Goal: Navigation & Orientation: Find specific page/section

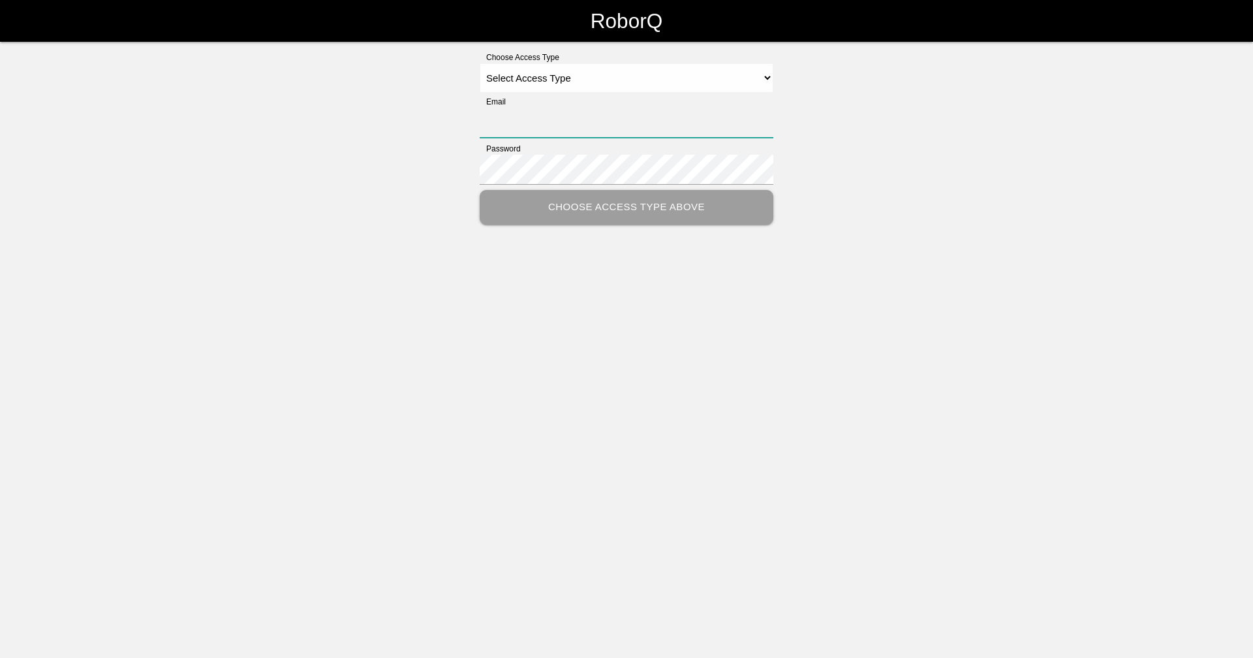
type input "[EMAIL_ADDRESS][DOMAIN_NAME]"
click at [608, 75] on select "Select Access Type Admin Customer Supervisor Worker" at bounding box center [627, 77] width 294 height 29
select select "Supervisor"
click at [480, 63] on select "Select Access Type Admin Customer Supervisor Worker" at bounding box center [627, 77] width 294 height 29
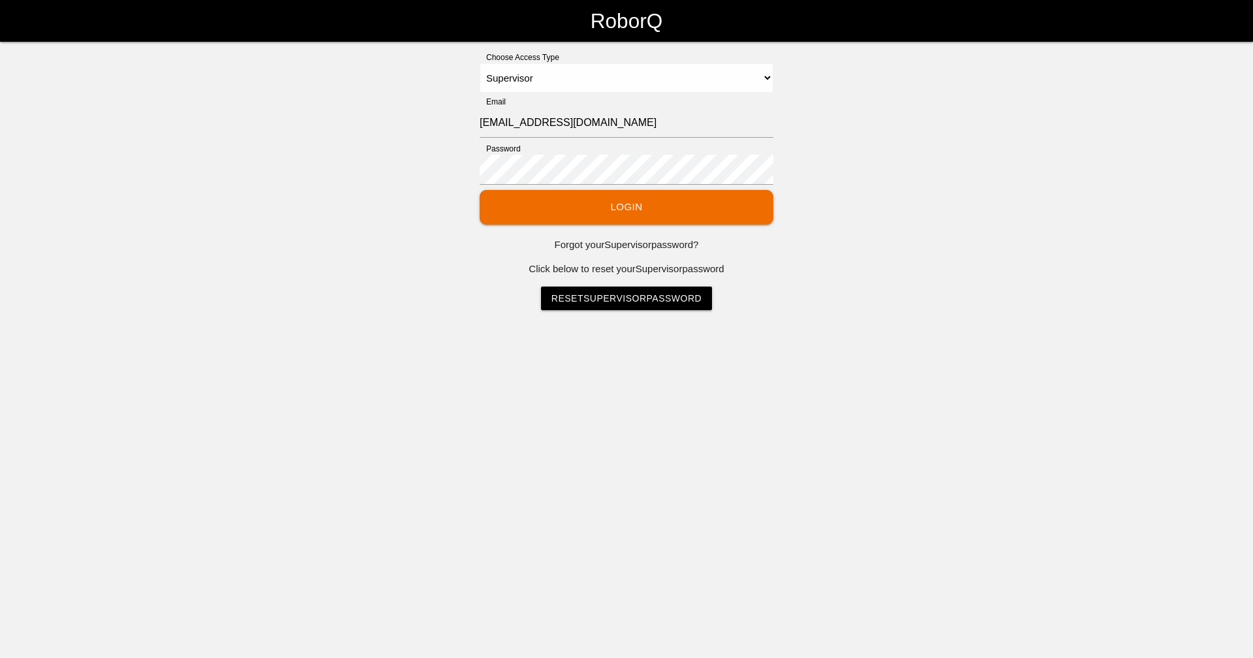
click at [605, 208] on button "Login" at bounding box center [627, 207] width 294 height 35
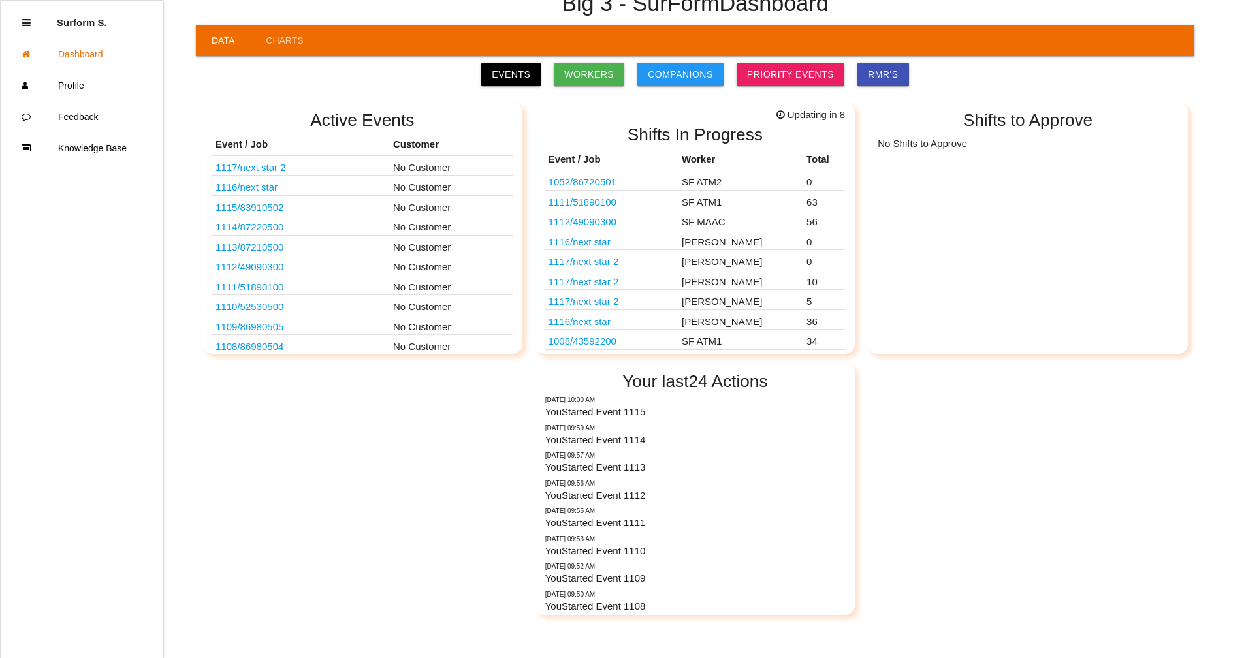
click at [596, 222] on link "1112 / 49090300" at bounding box center [582, 221] width 68 height 11
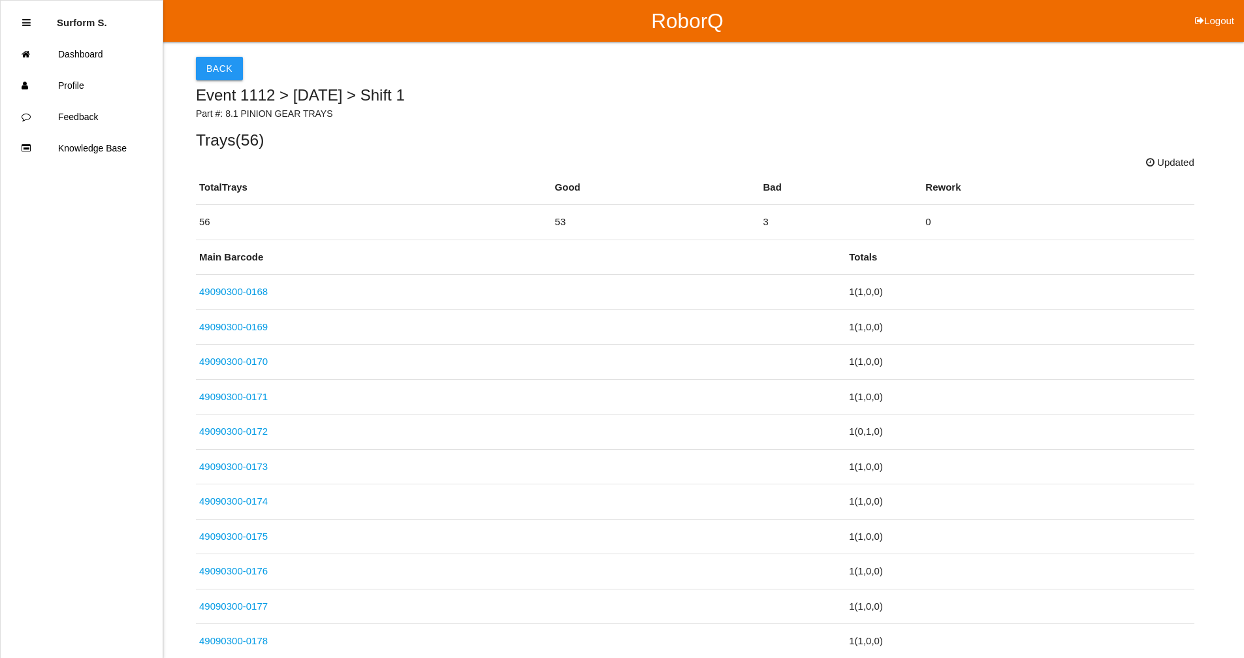
click at [226, 64] on button "Back" at bounding box center [219, 69] width 47 height 24
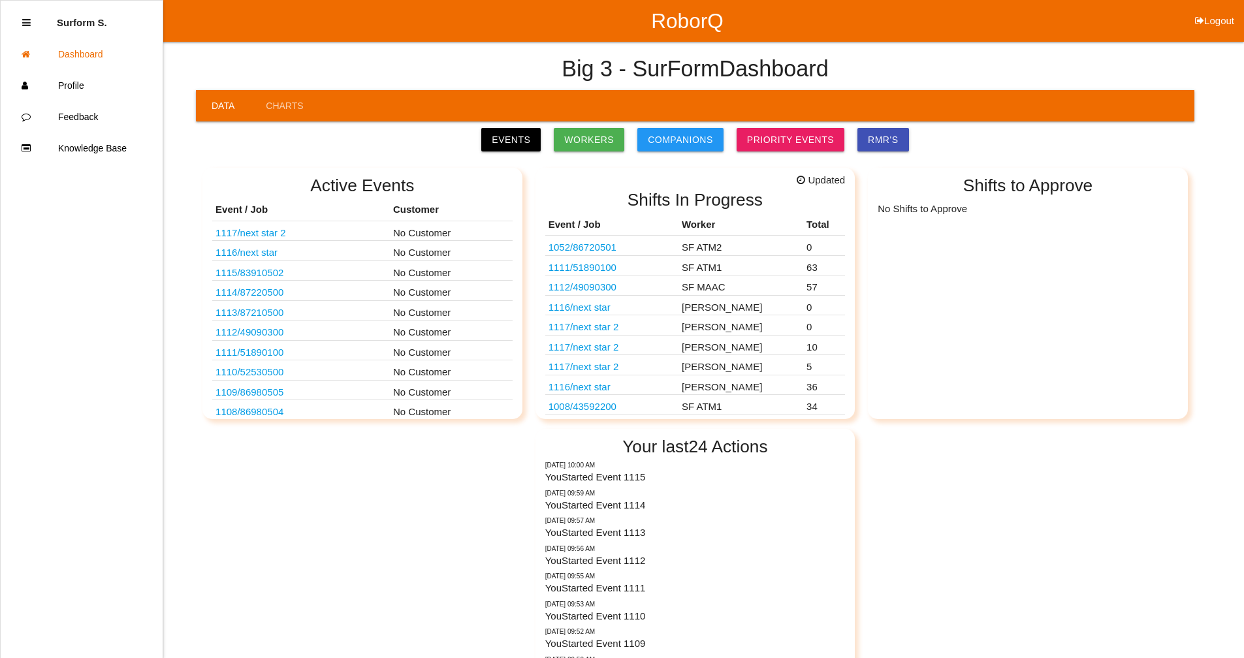
click at [590, 287] on link "1112 / 49090300" at bounding box center [582, 286] width 68 height 11
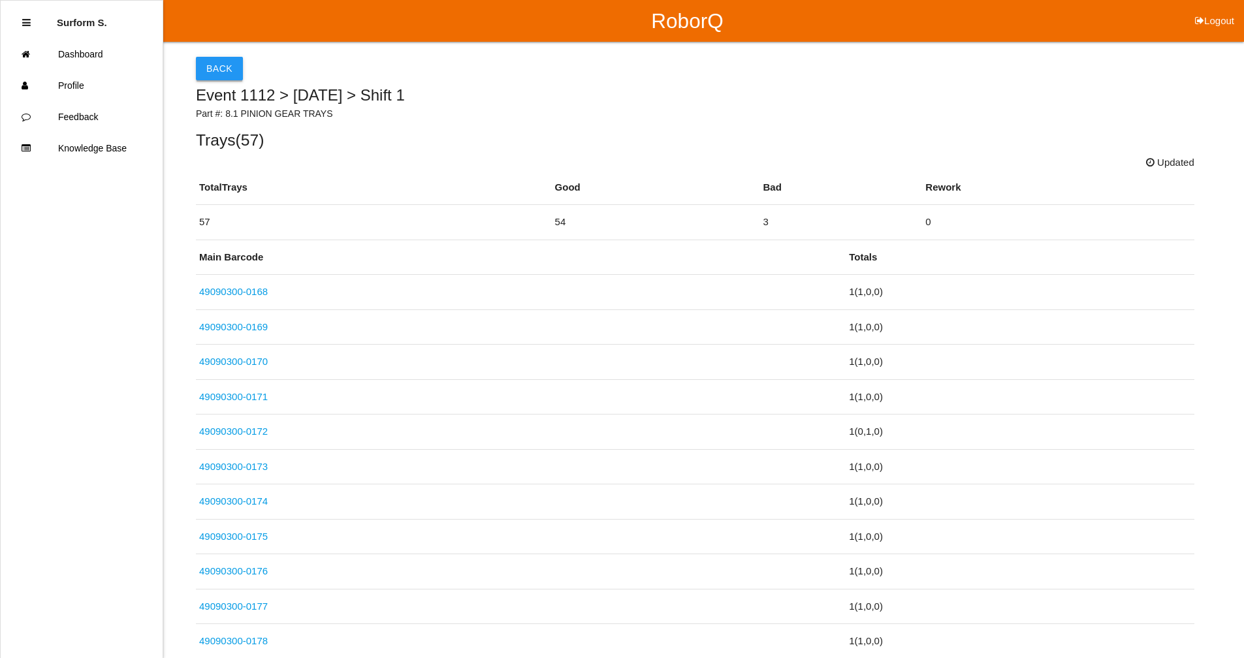
click at [205, 60] on button "Back" at bounding box center [219, 69] width 47 height 24
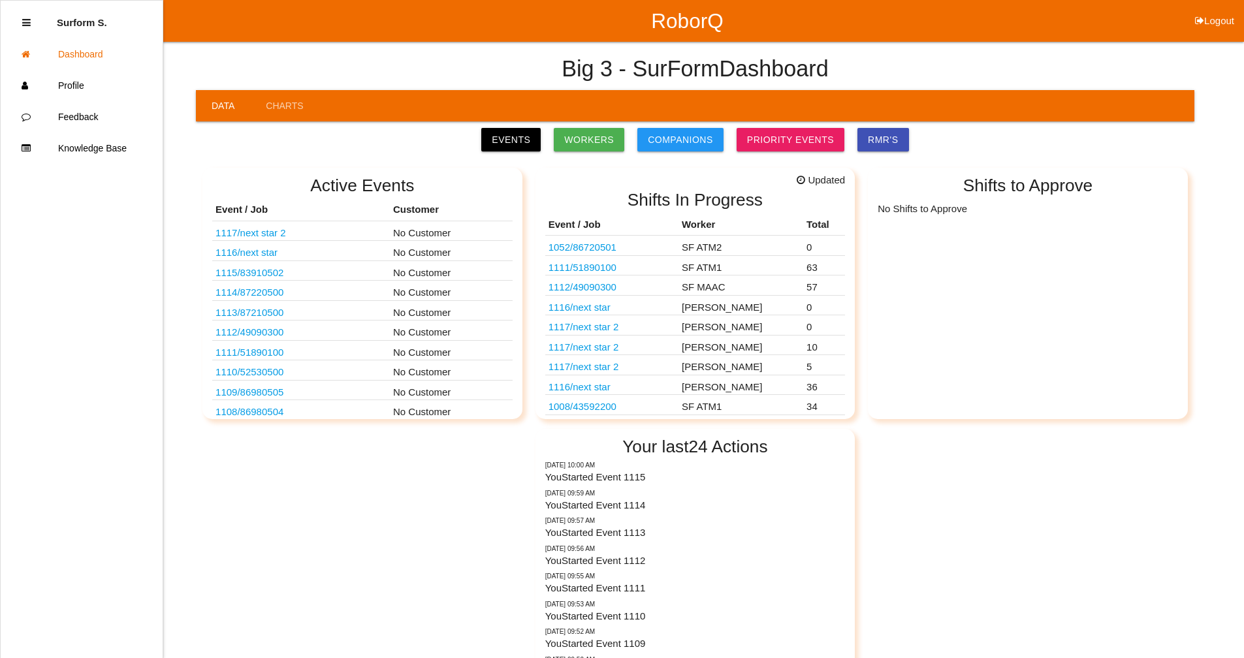
click at [594, 266] on link "1111 / 51890100" at bounding box center [582, 267] width 68 height 11
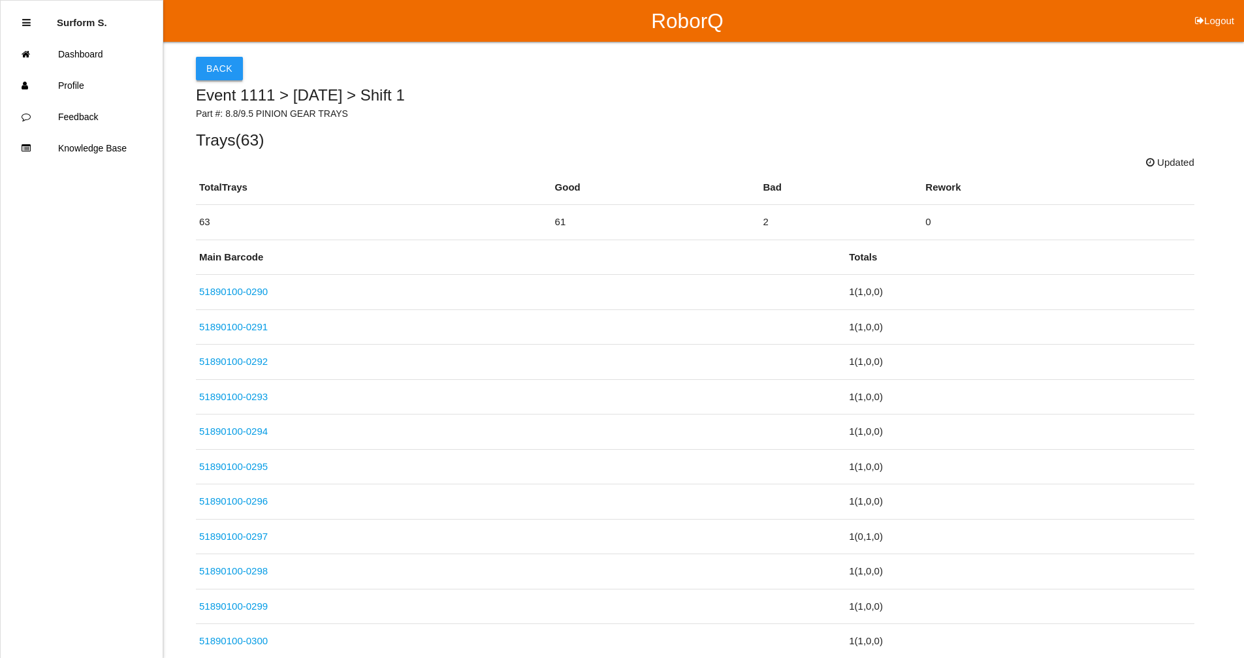
click at [210, 68] on button "Back" at bounding box center [219, 69] width 47 height 24
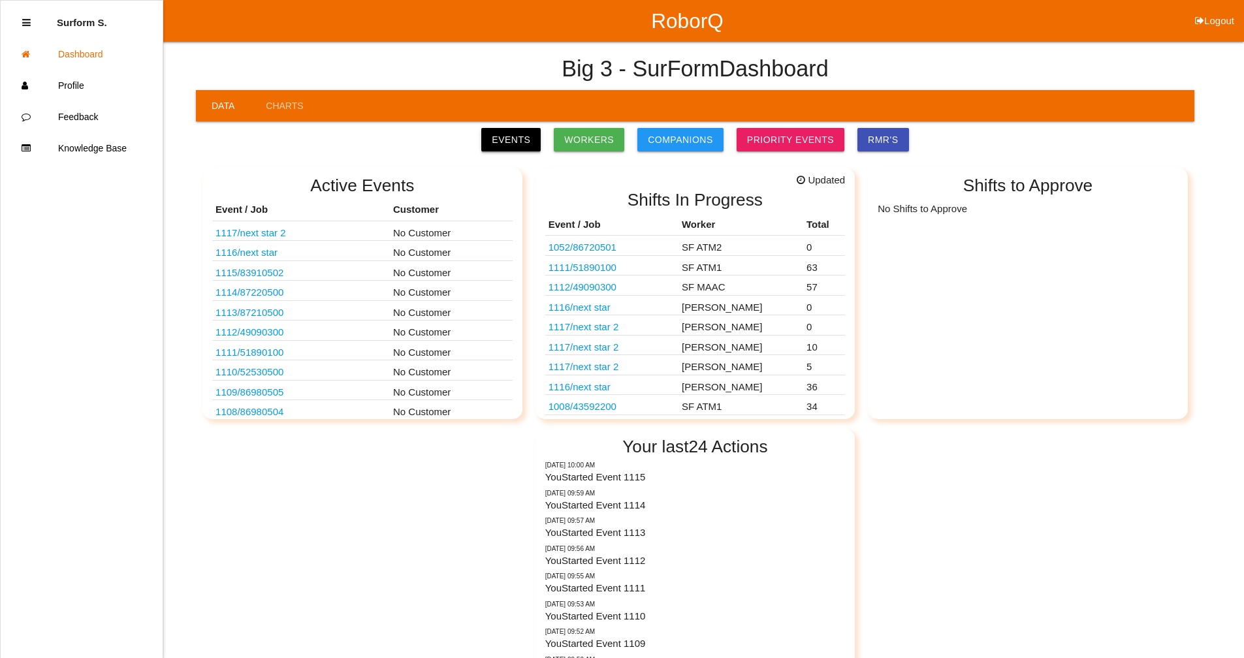
click at [520, 140] on link "Events" at bounding box center [510, 140] width 59 height 24
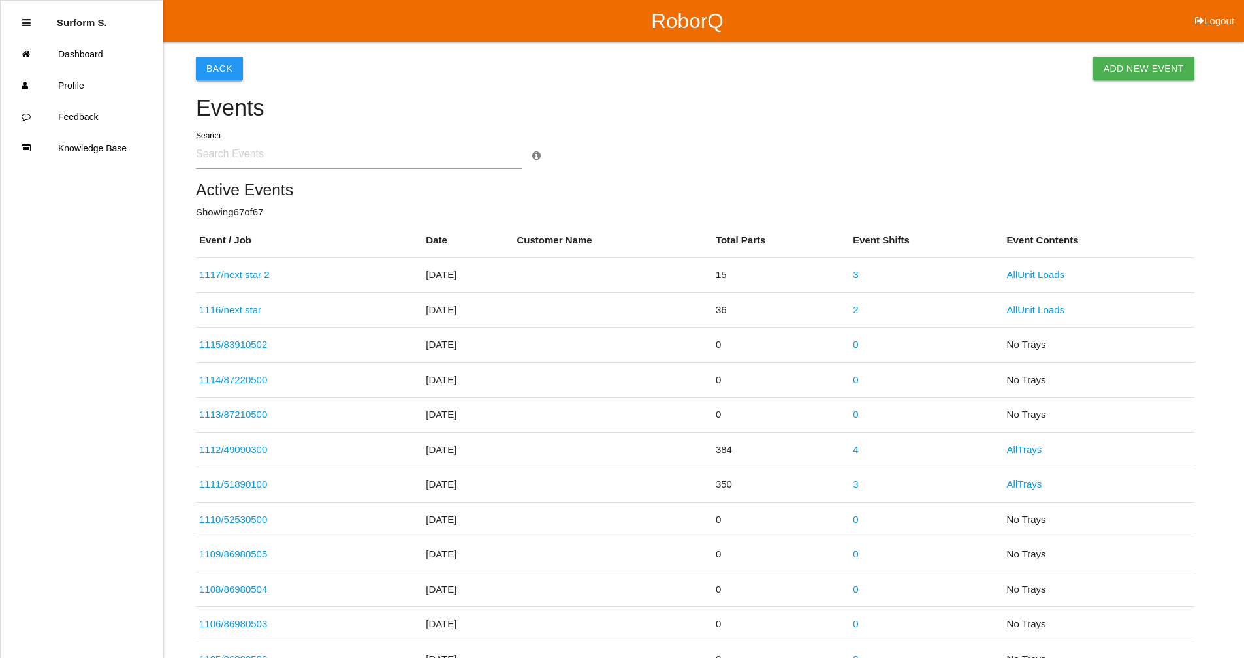
click at [214, 68] on button "Back" at bounding box center [219, 69] width 47 height 24
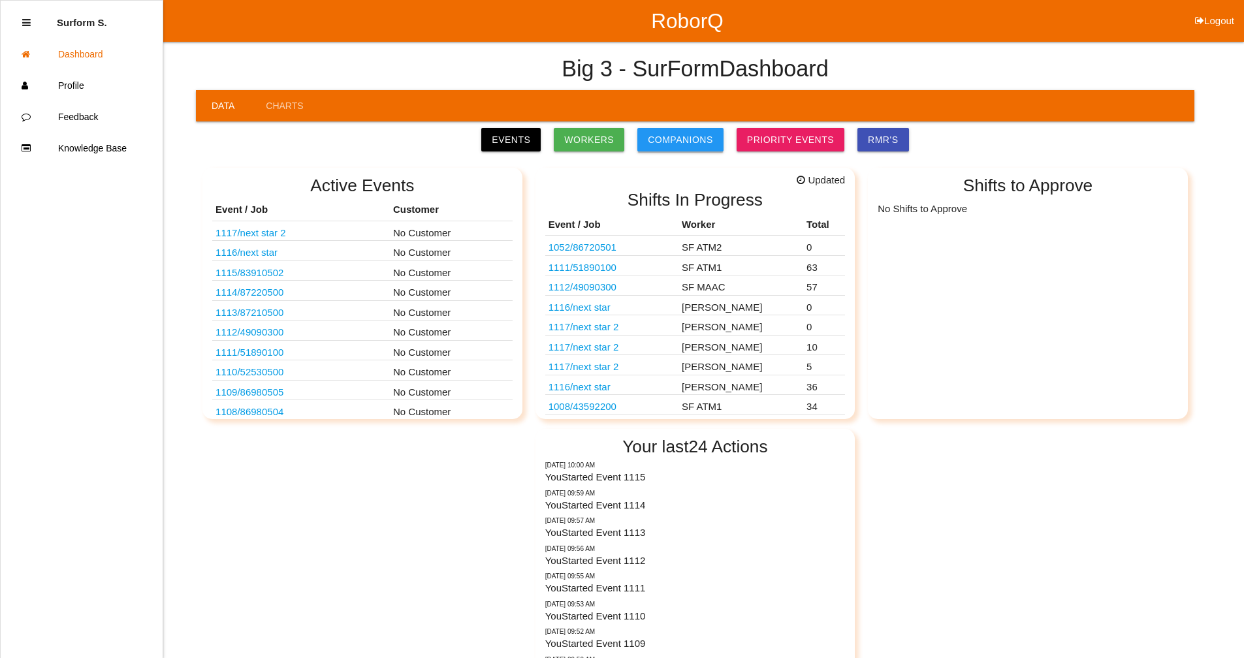
click at [691, 142] on link "Companions" at bounding box center [680, 140] width 86 height 24
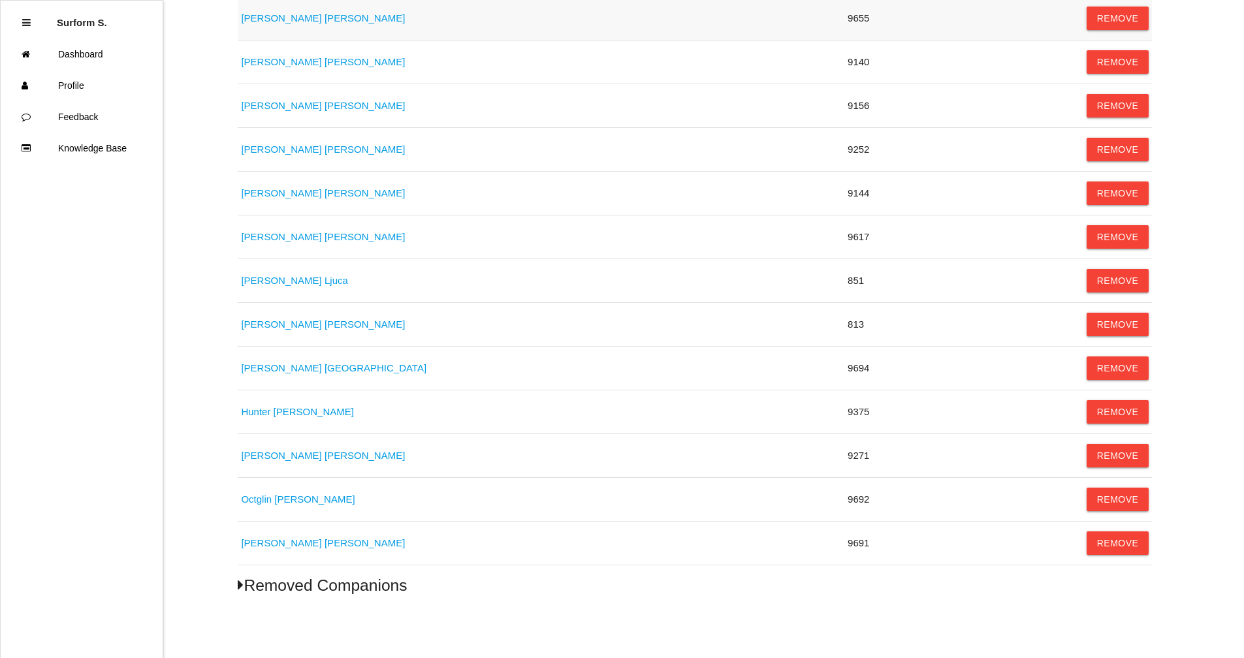
scroll to position [273, 0]
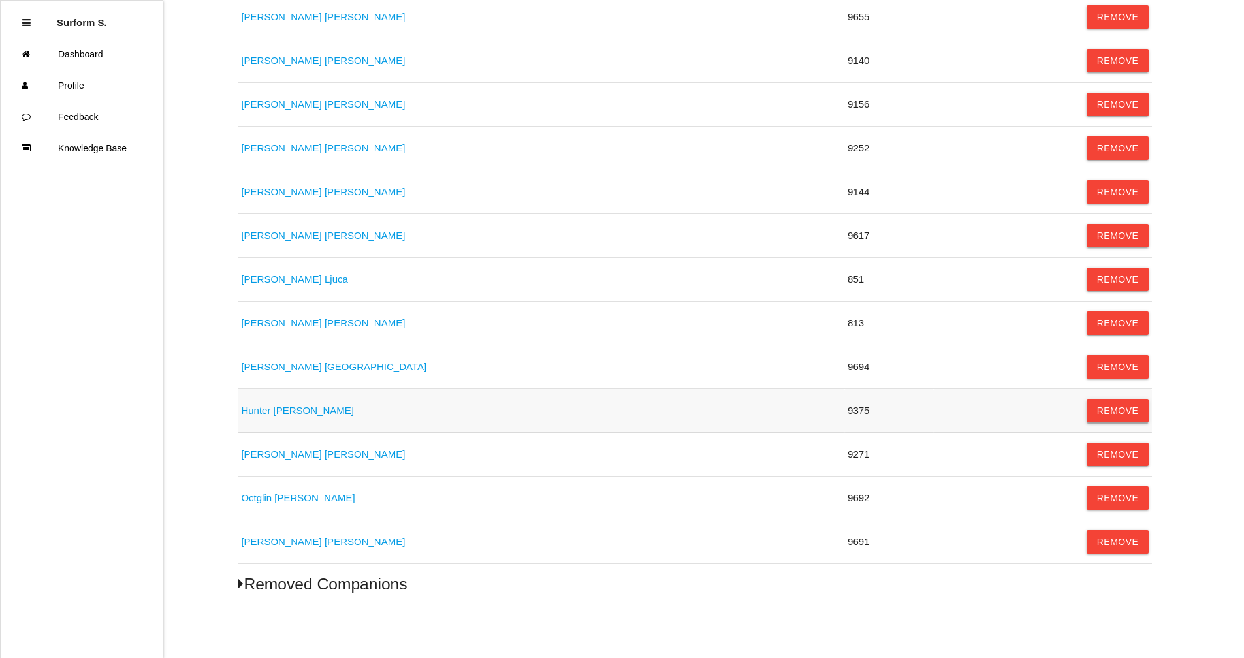
click at [1112, 409] on button "Remove" at bounding box center [1117, 411] width 63 height 24
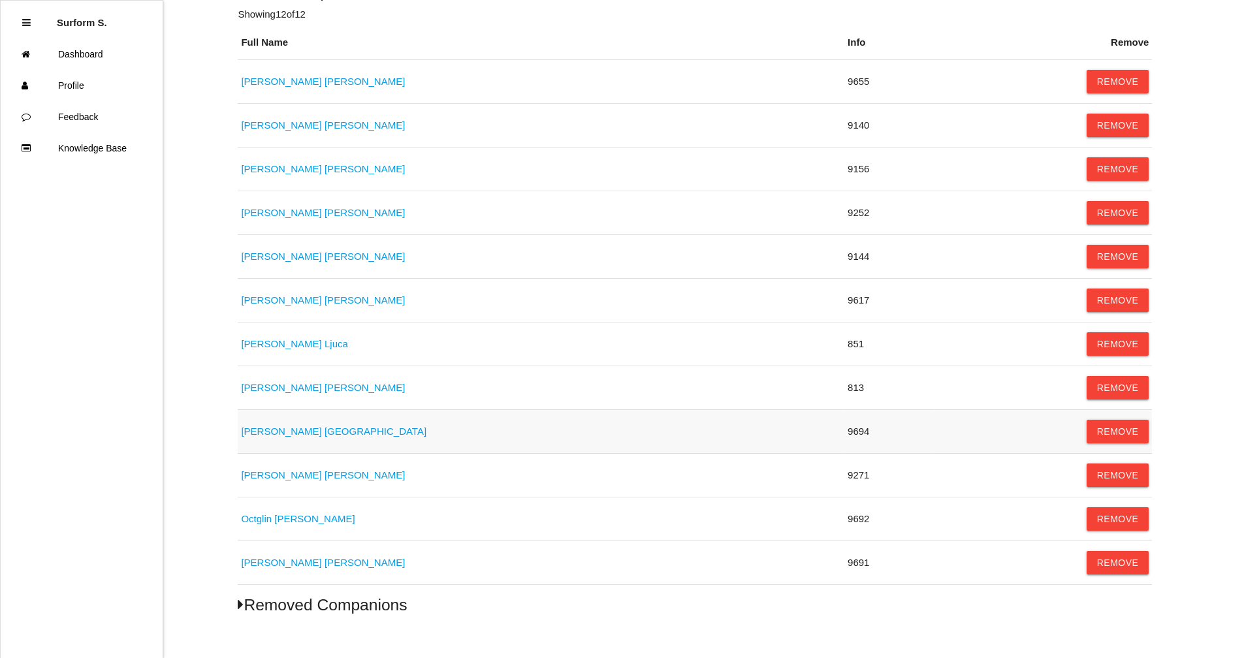
scroll to position [229, 0]
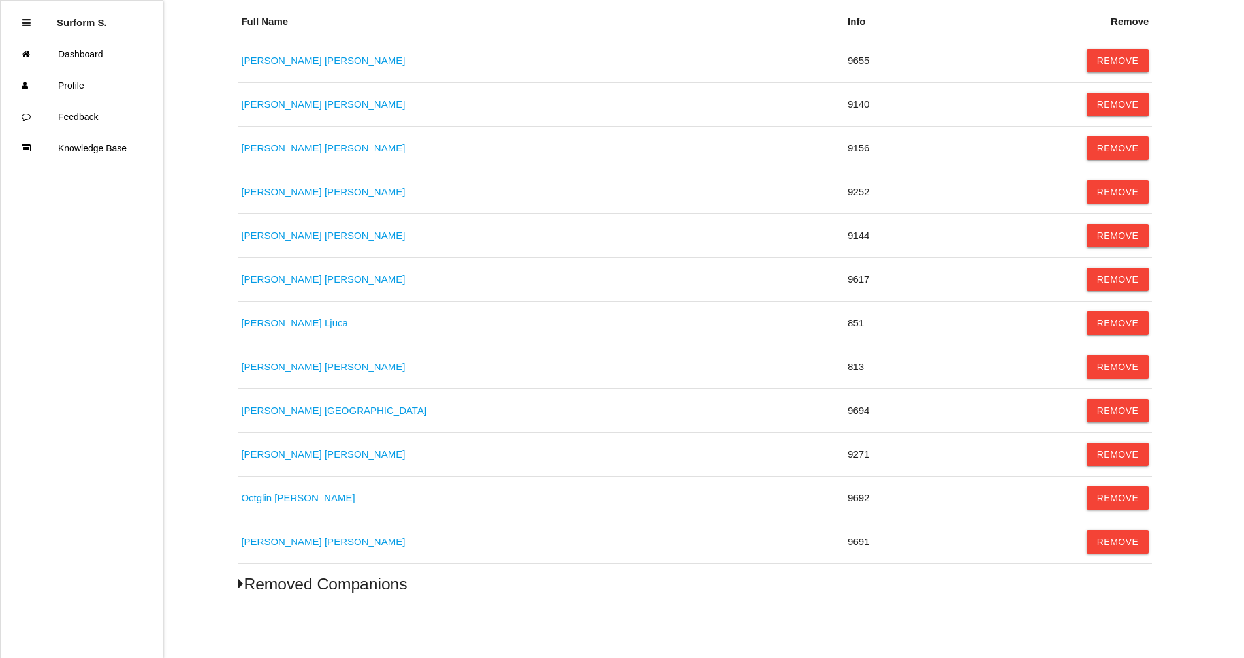
click at [243, 581] on icon at bounding box center [241, 584] width 6 height 16
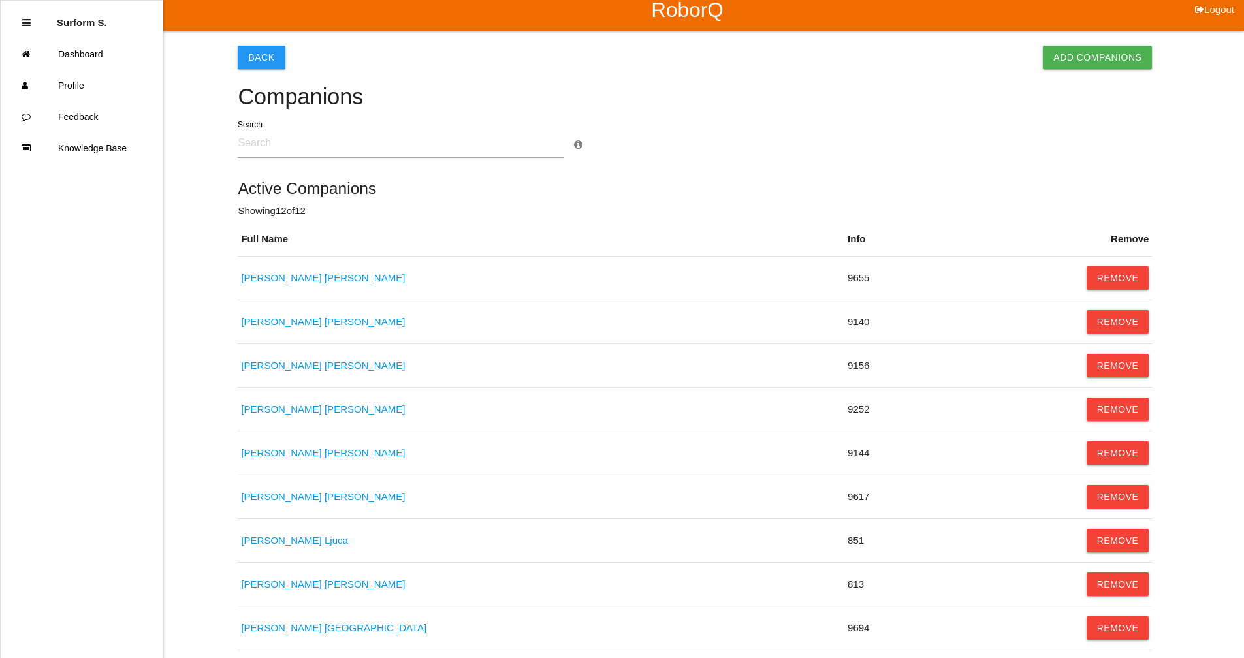
scroll to position [0, 0]
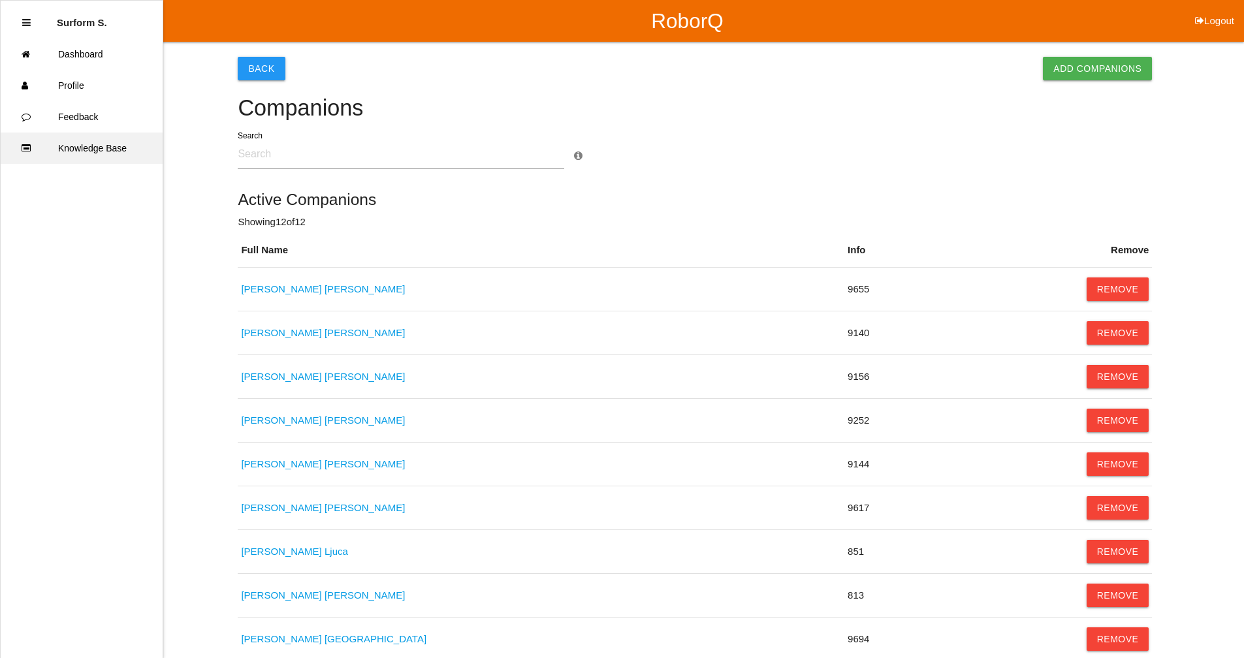
click at [98, 142] on link "Knowledge Base" at bounding box center [82, 148] width 162 height 31
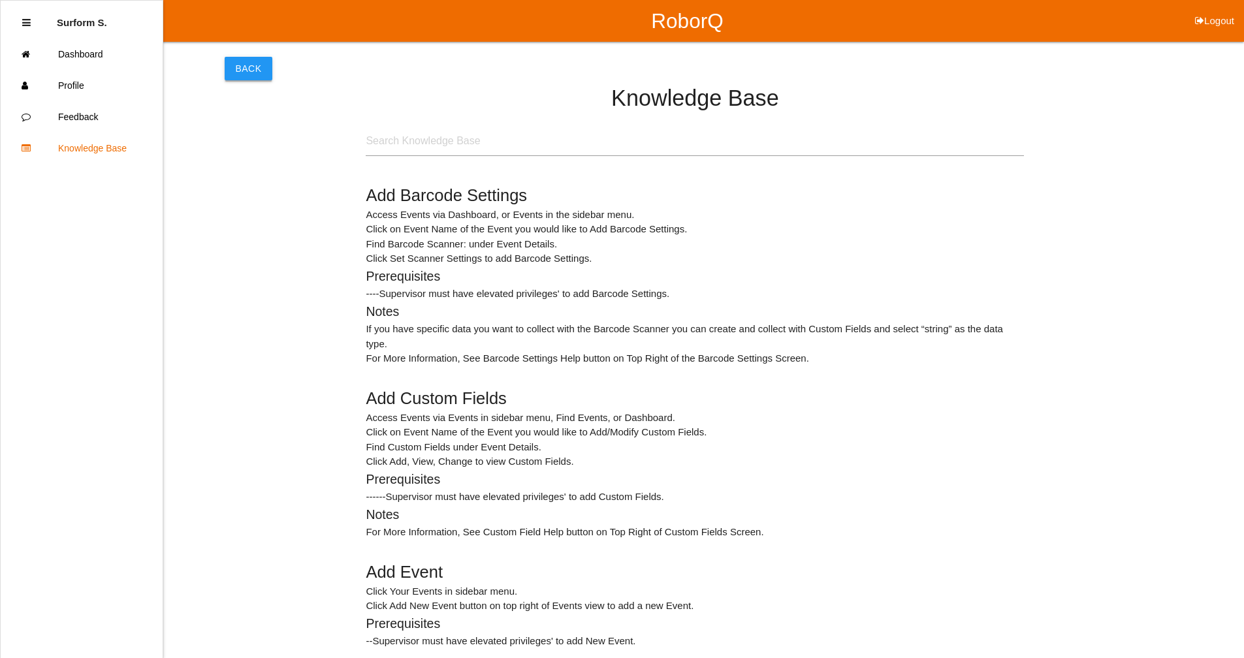
click at [255, 72] on button "Back" at bounding box center [248, 69] width 47 height 24
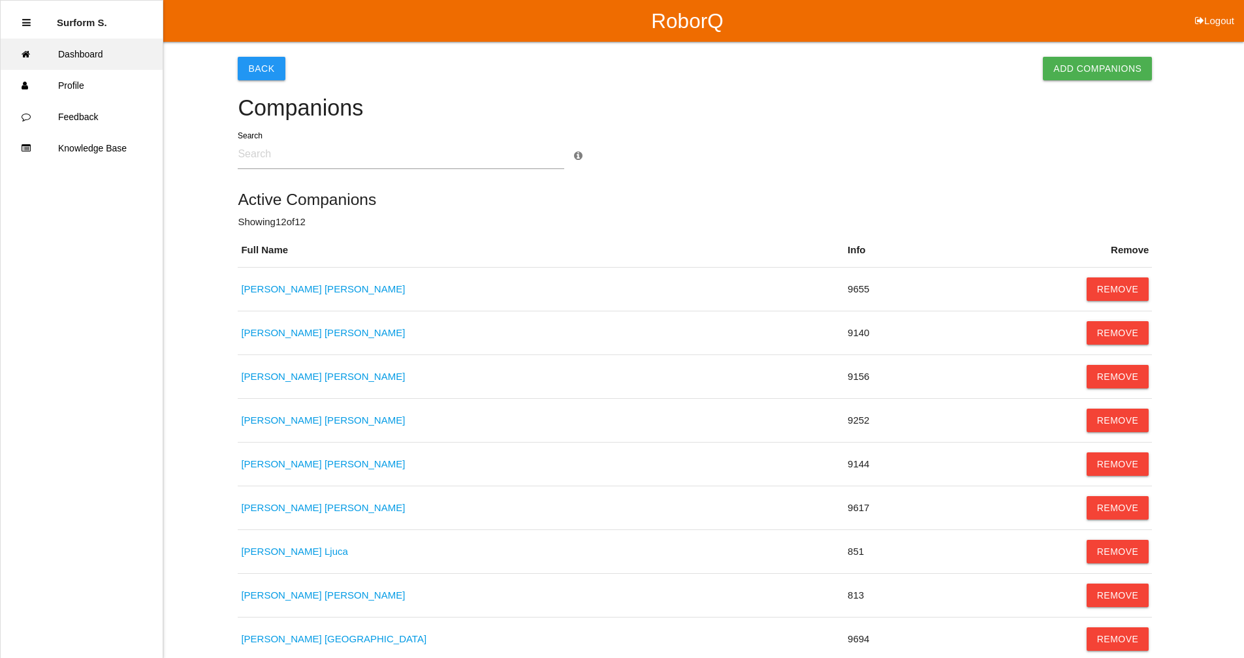
click at [88, 57] on link "Dashboard" at bounding box center [82, 54] width 162 height 31
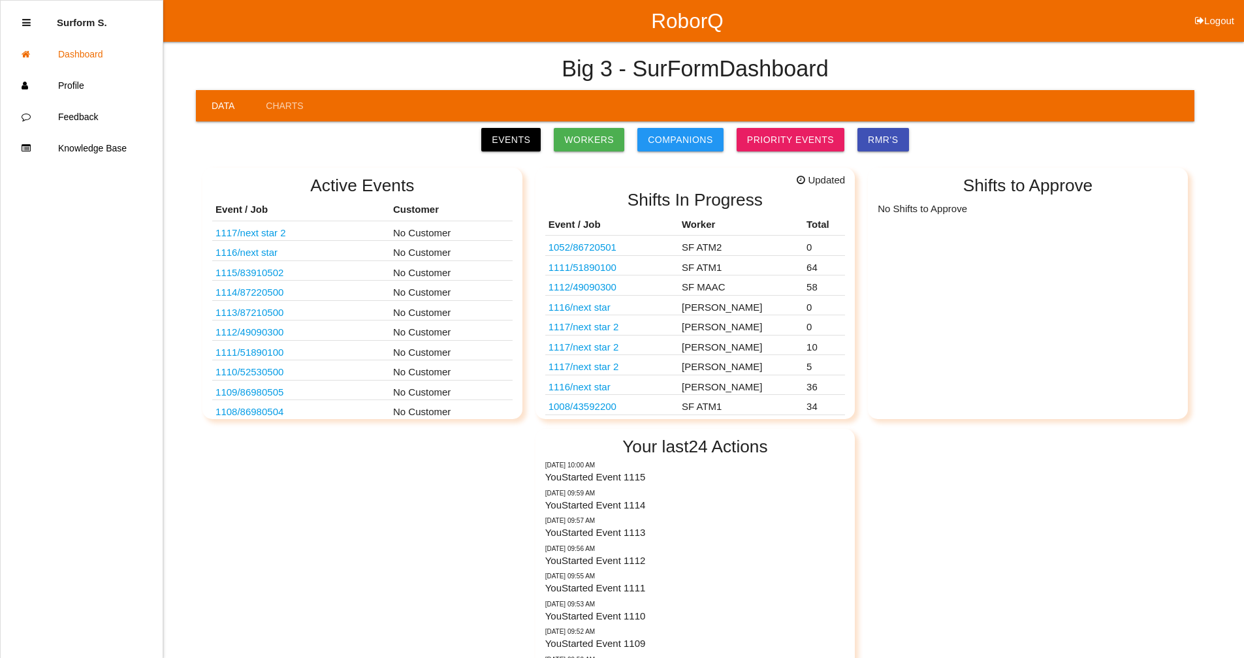
click at [599, 265] on link "1111 / 51890100" at bounding box center [582, 267] width 68 height 11
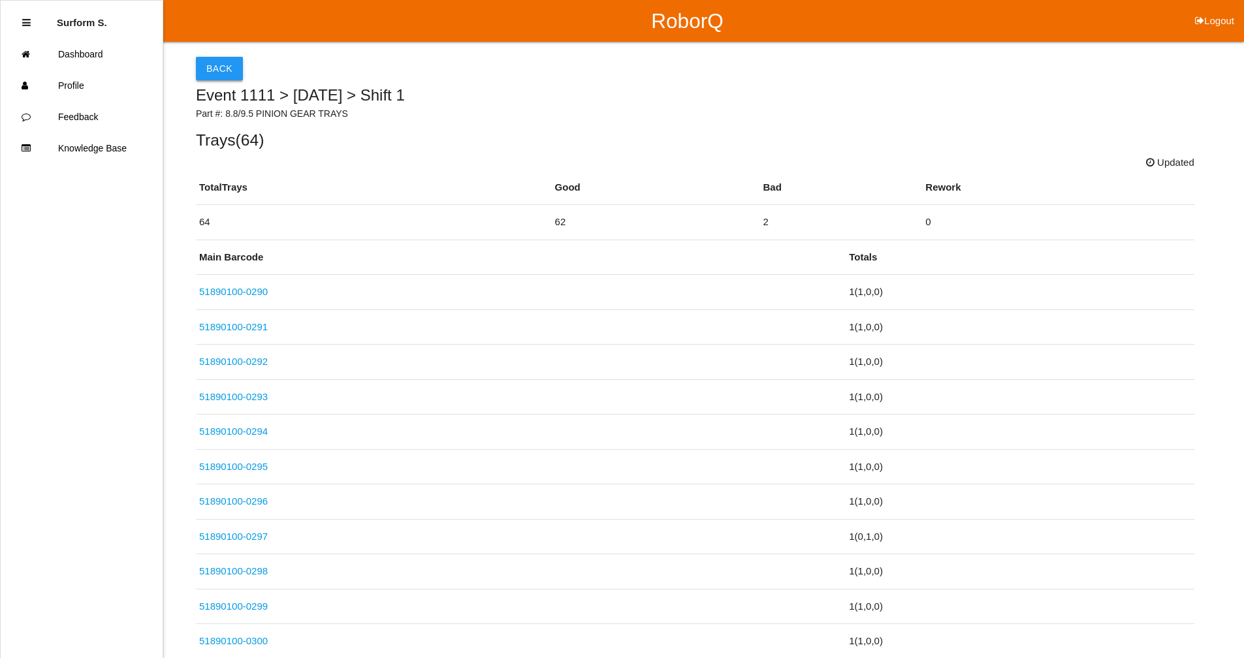
click at [217, 69] on button "Back" at bounding box center [219, 69] width 47 height 24
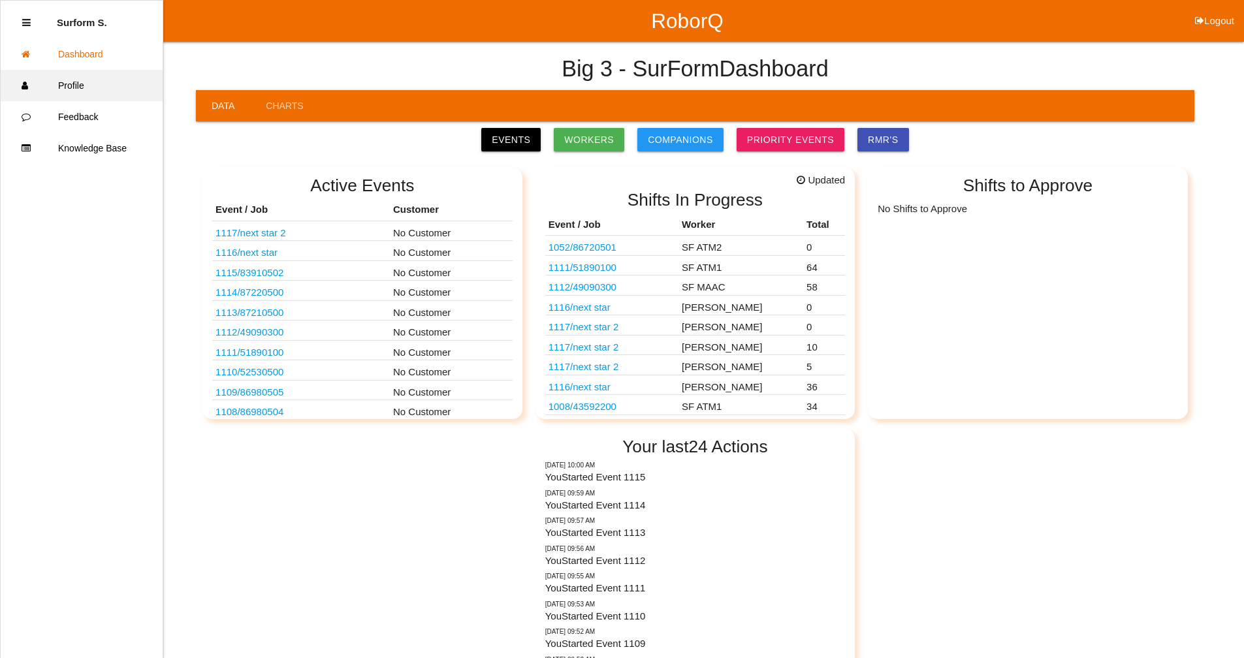
click at [71, 83] on link "Profile" at bounding box center [82, 85] width 162 height 31
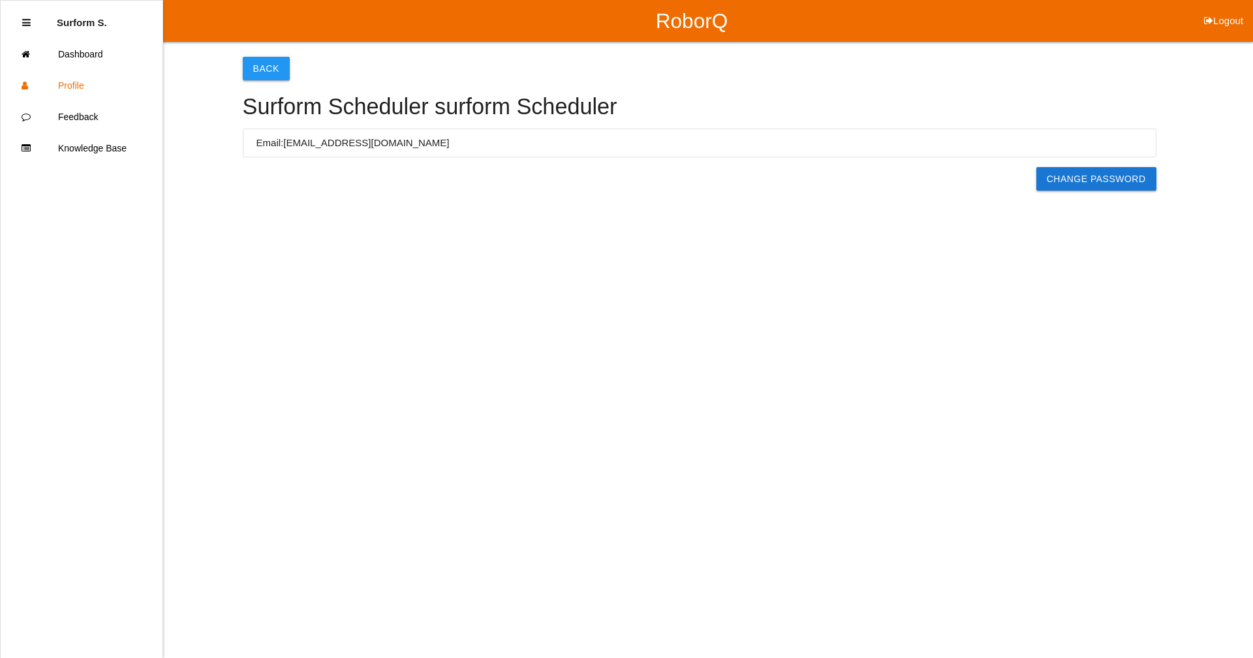
click at [29, 23] on icon at bounding box center [26, 23] width 8 height 10
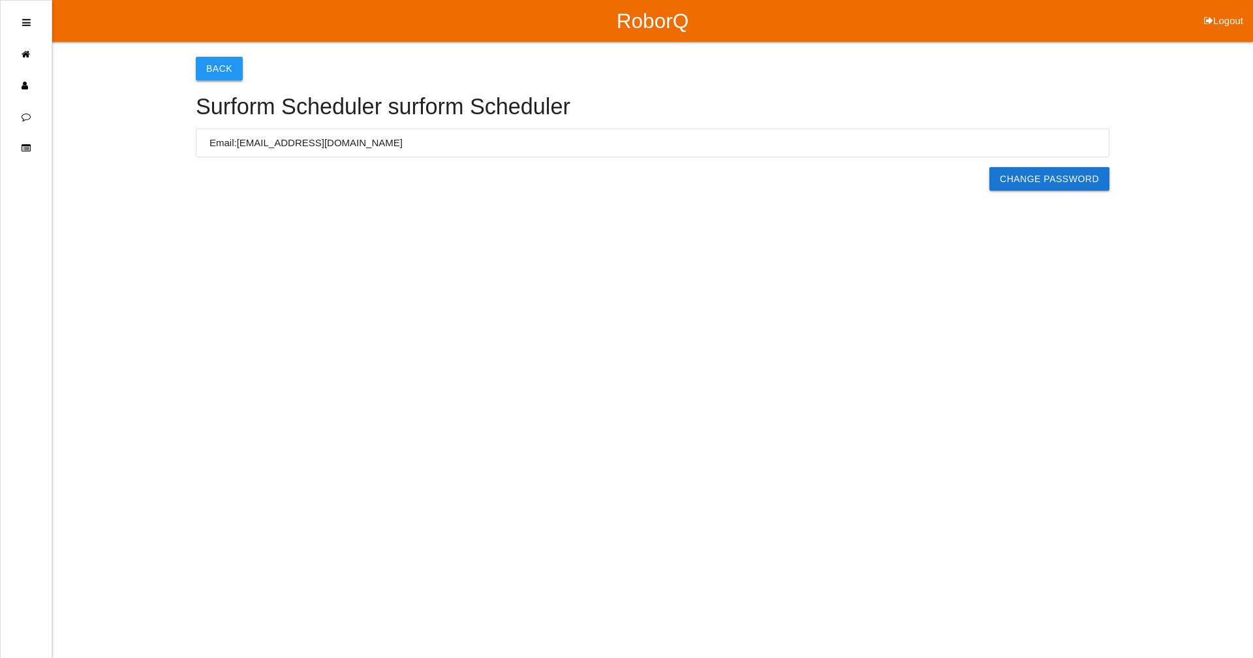
click at [234, 71] on button "Back" at bounding box center [219, 69] width 47 height 24
